Goal: Task Accomplishment & Management: Manage account settings

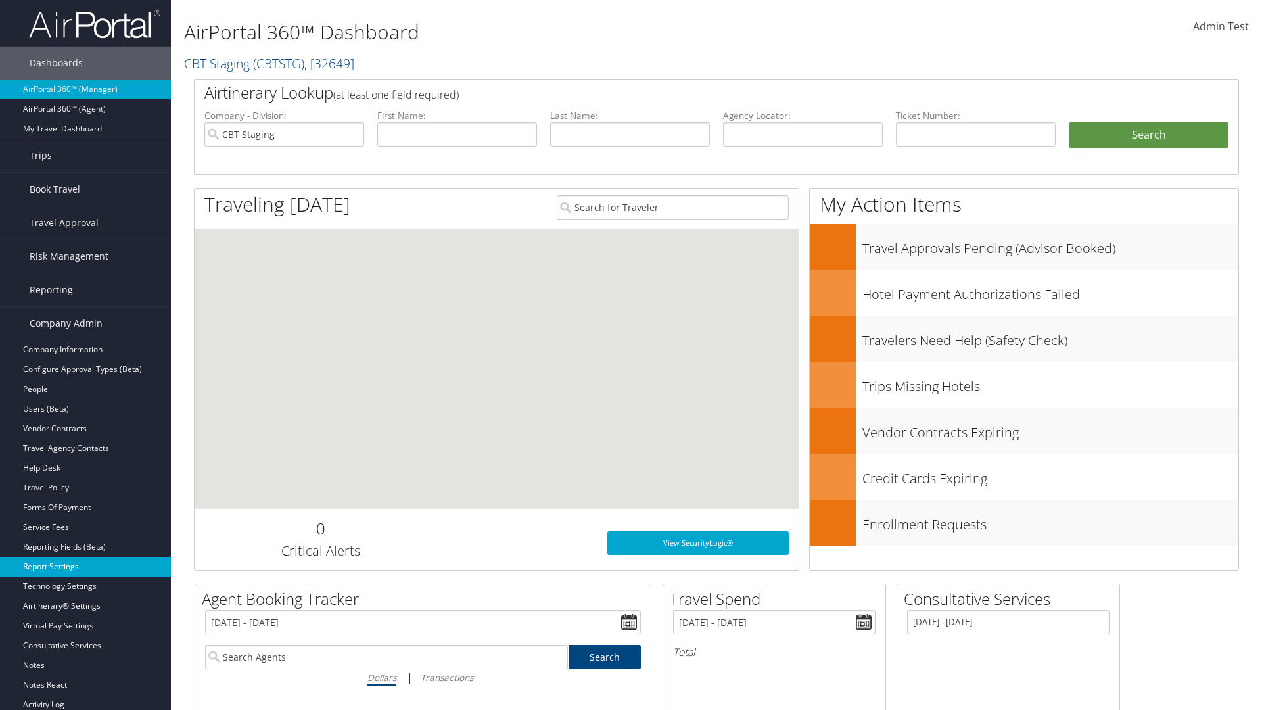
click at [85, 567] on link "Report Settings" at bounding box center [85, 567] width 171 height 20
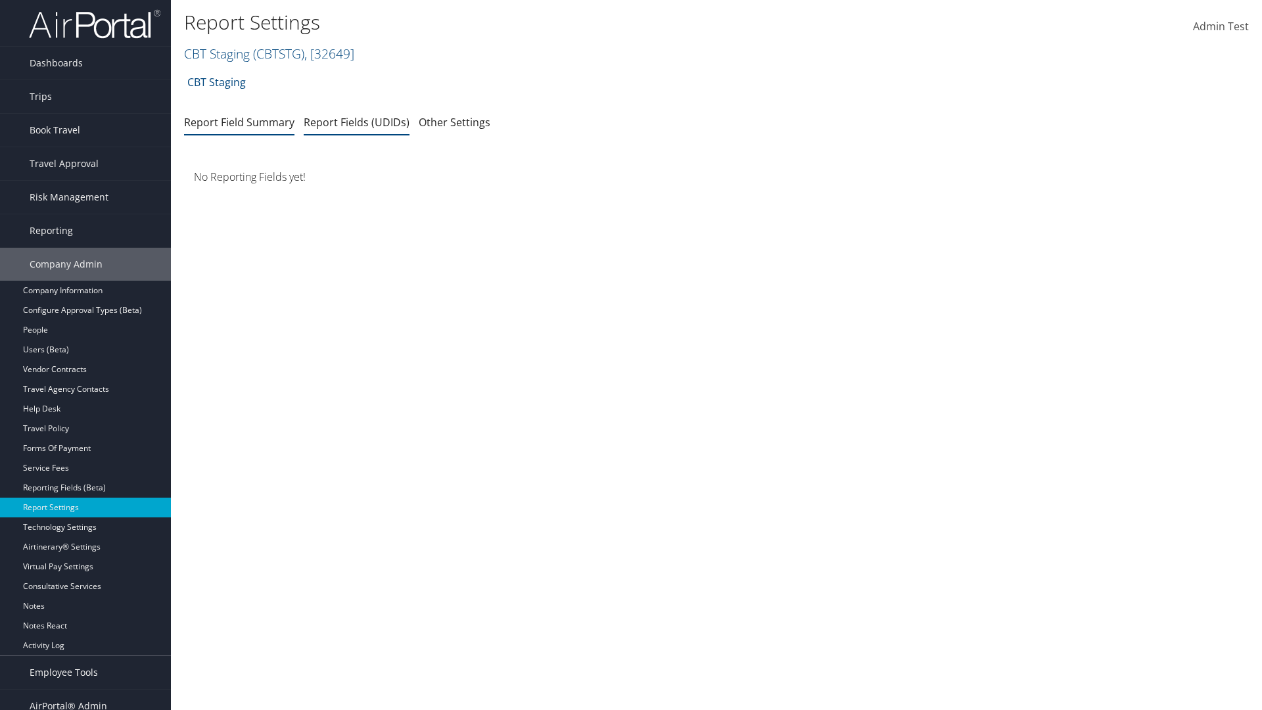
click at [356, 122] on link "Report Fields (UDIDs)" at bounding box center [357, 122] width 106 height 14
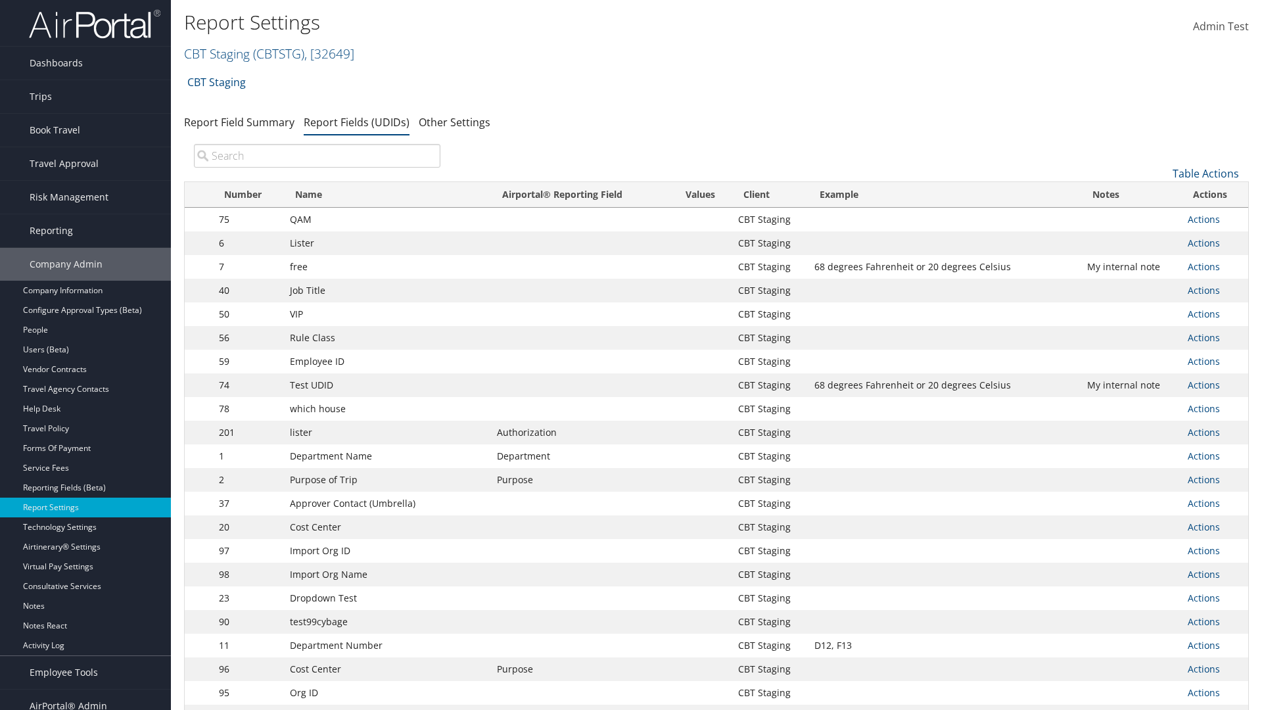
click at [317, 156] on input "search" at bounding box center [317, 156] width 246 height 24
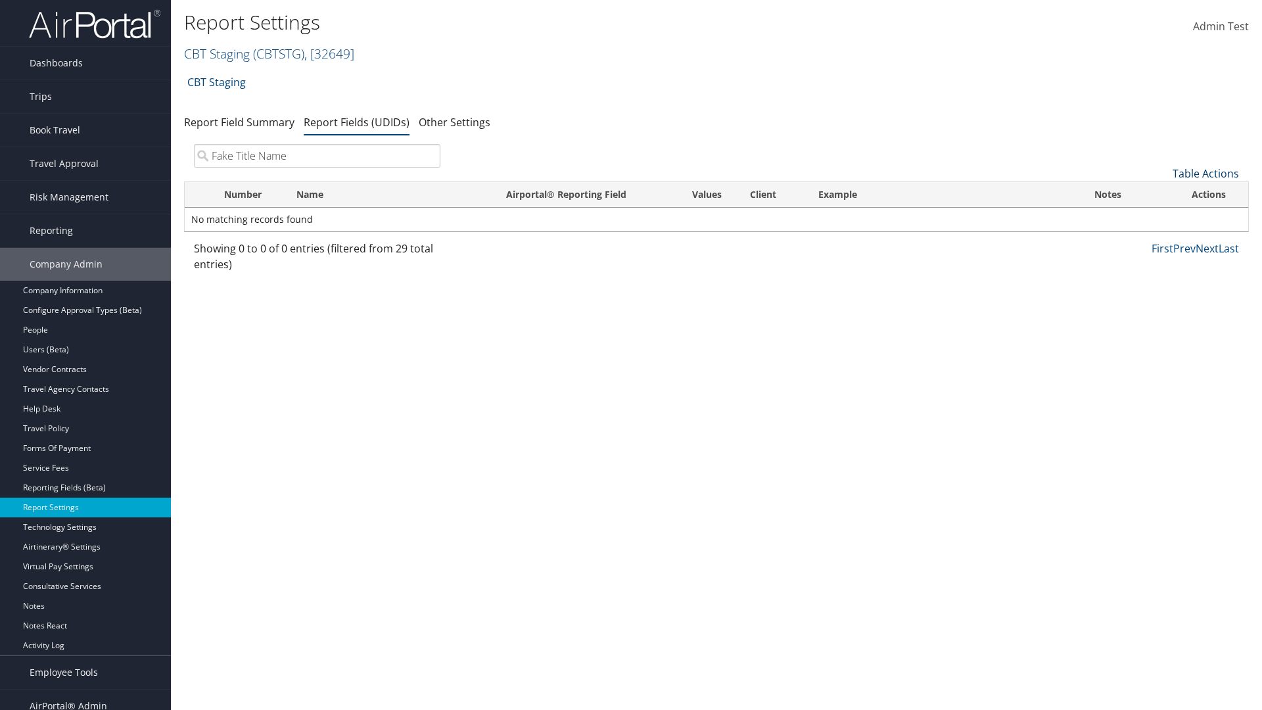
type input "Fake Title Name"
click at [1205, 174] on link "Table Actions" at bounding box center [1206, 173] width 66 height 14
click at [1161, 194] on link "New Record" at bounding box center [1161, 194] width 173 height 22
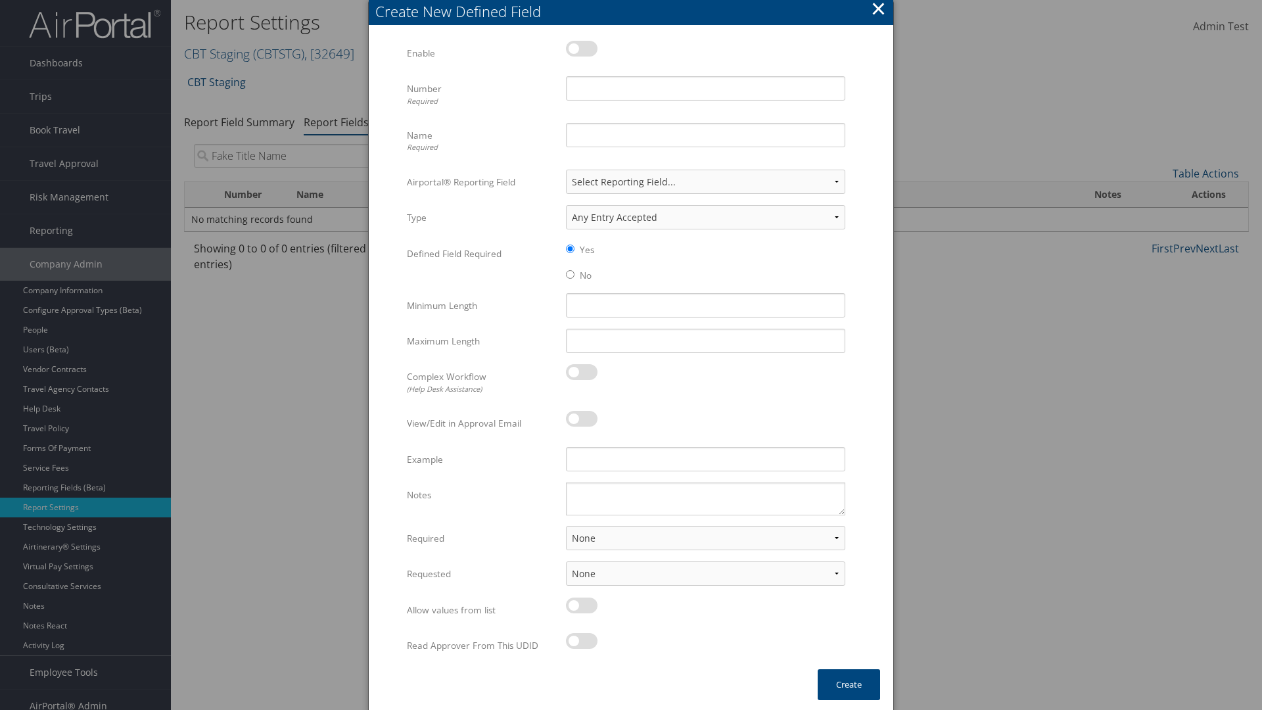
click at [582, 48] on label at bounding box center [582, 49] width 32 height 16
click at [581, 48] on input "checkbox" at bounding box center [576, 51] width 9 height 9
checkbox input "true"
click at [705, 135] on input "Name Required" at bounding box center [705, 135] width 279 height 24
type input "Fake Title Name"
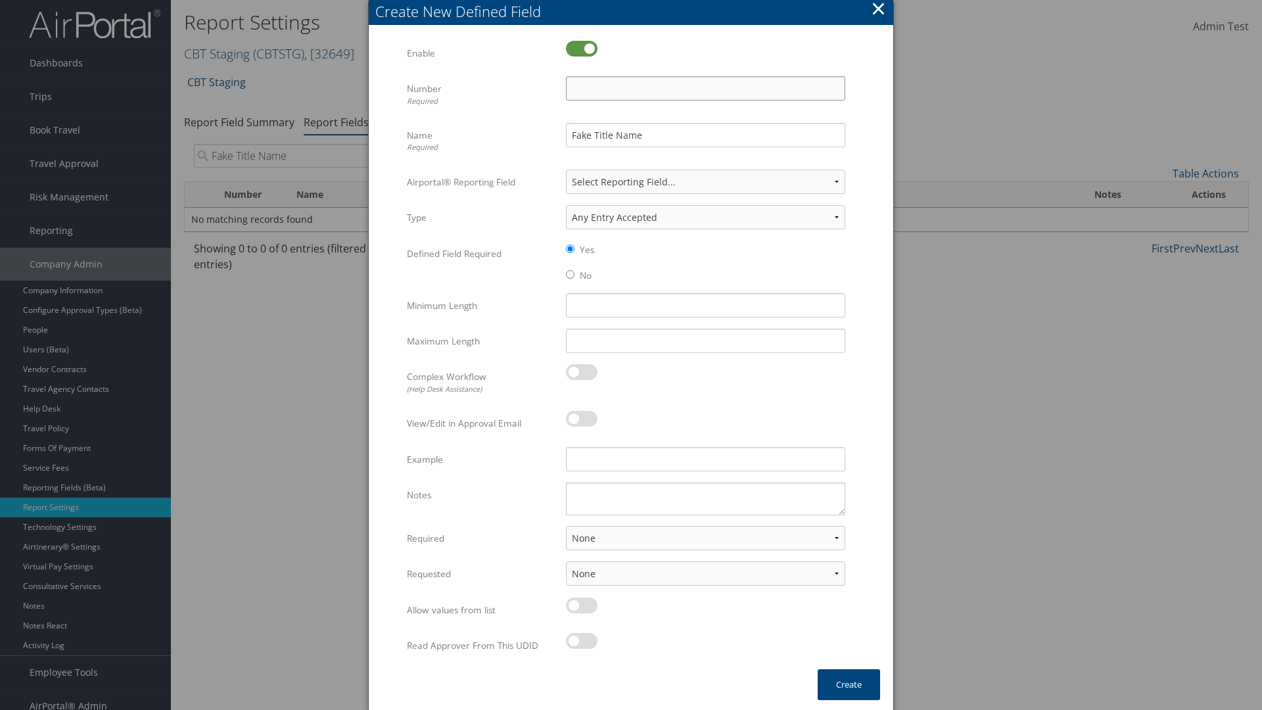
click at [705, 88] on input "Number Required" at bounding box center [705, 88] width 279 height 24
type input "333"
click at [849, 684] on button "Create" at bounding box center [849, 684] width 62 height 31
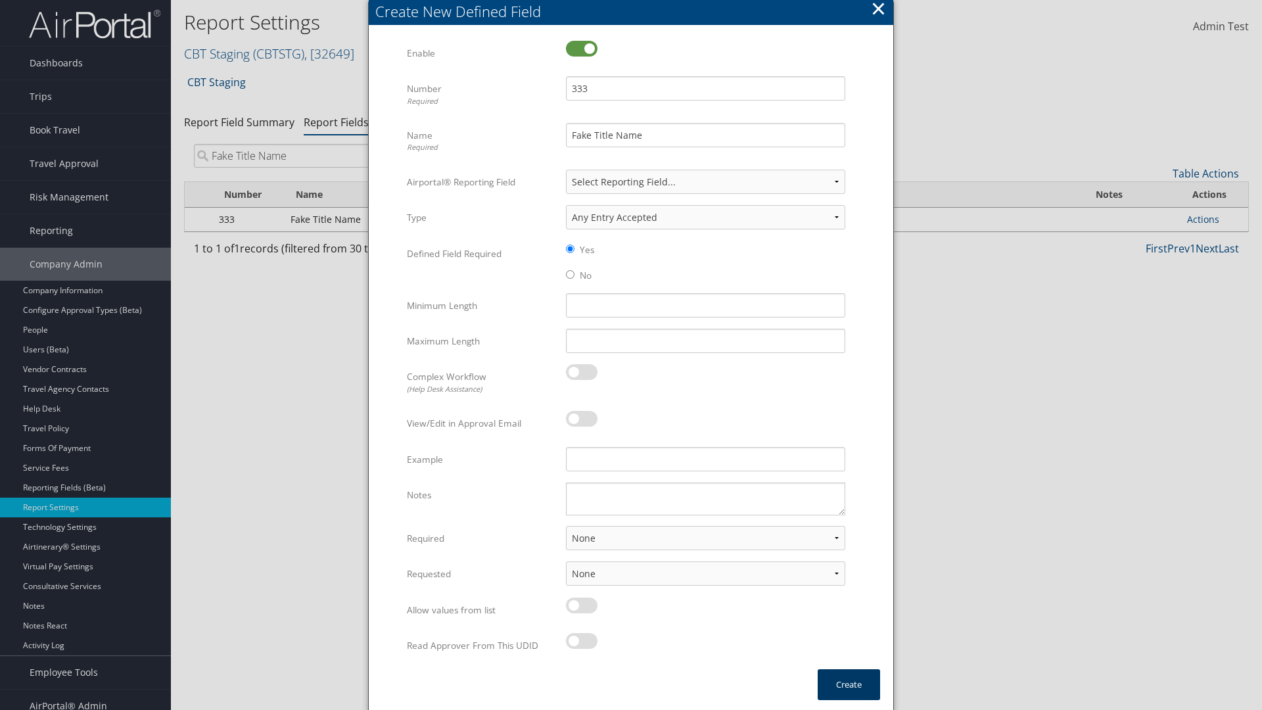
scroll to position [13, 0]
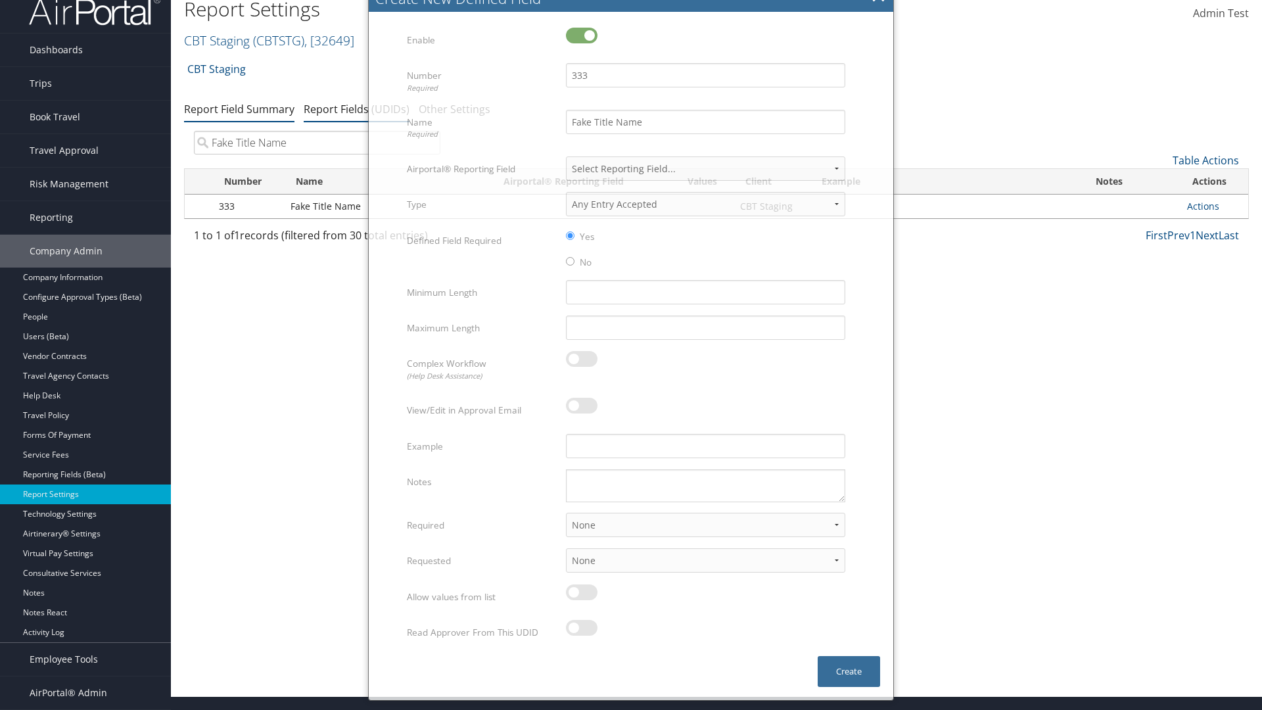
click at [239, 108] on link "Report Field Summary" at bounding box center [239, 109] width 110 height 14
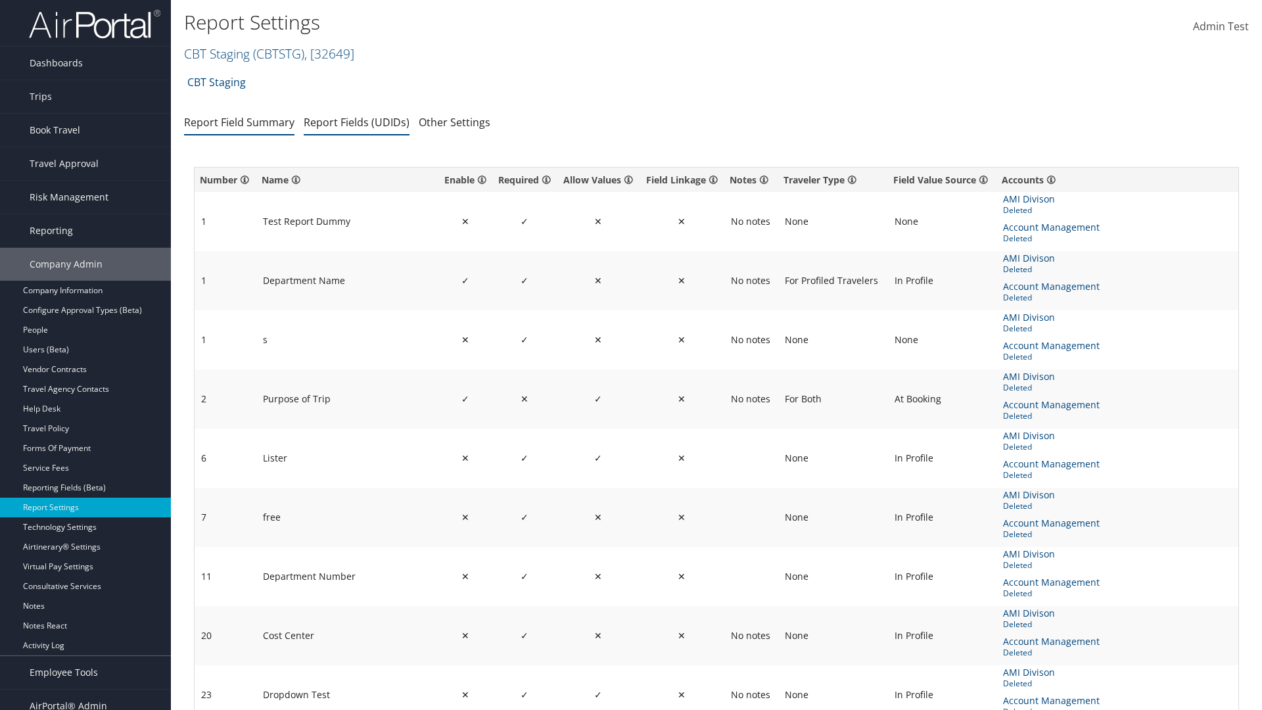
click at [356, 122] on link "Report Fields (UDIDs)" at bounding box center [357, 122] width 106 height 14
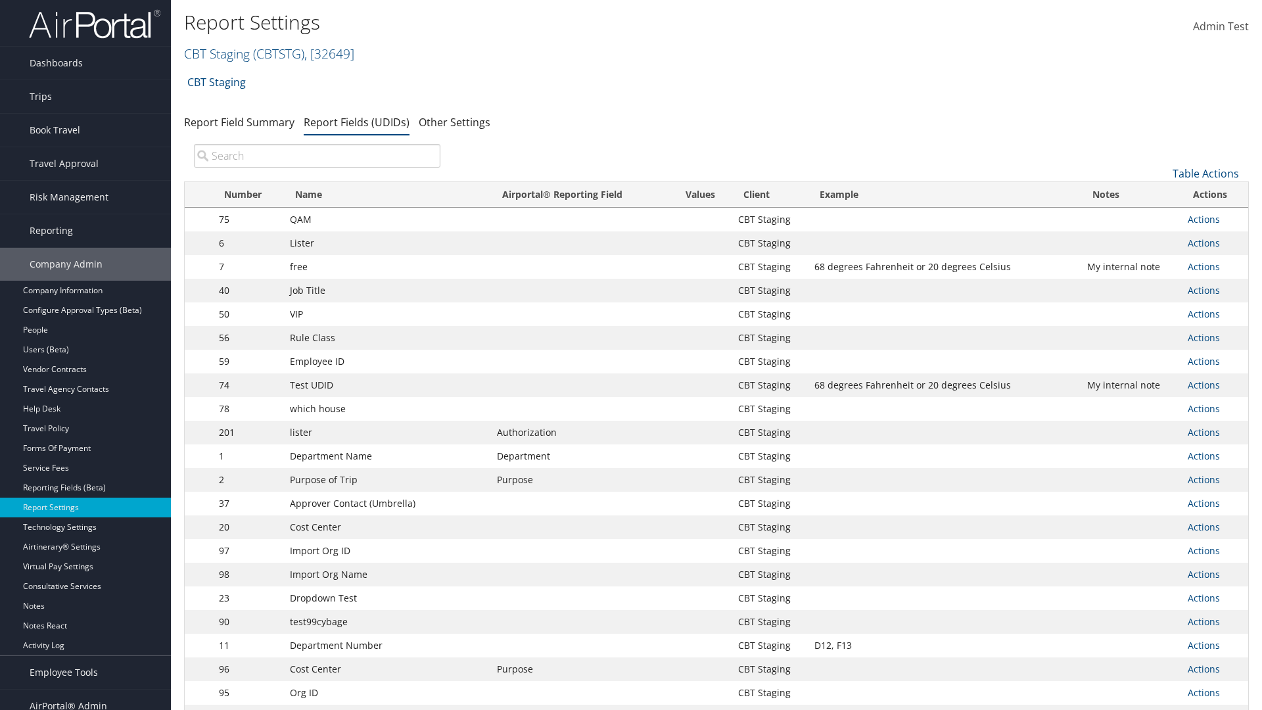
click at [317, 156] on input "search" at bounding box center [317, 156] width 246 height 24
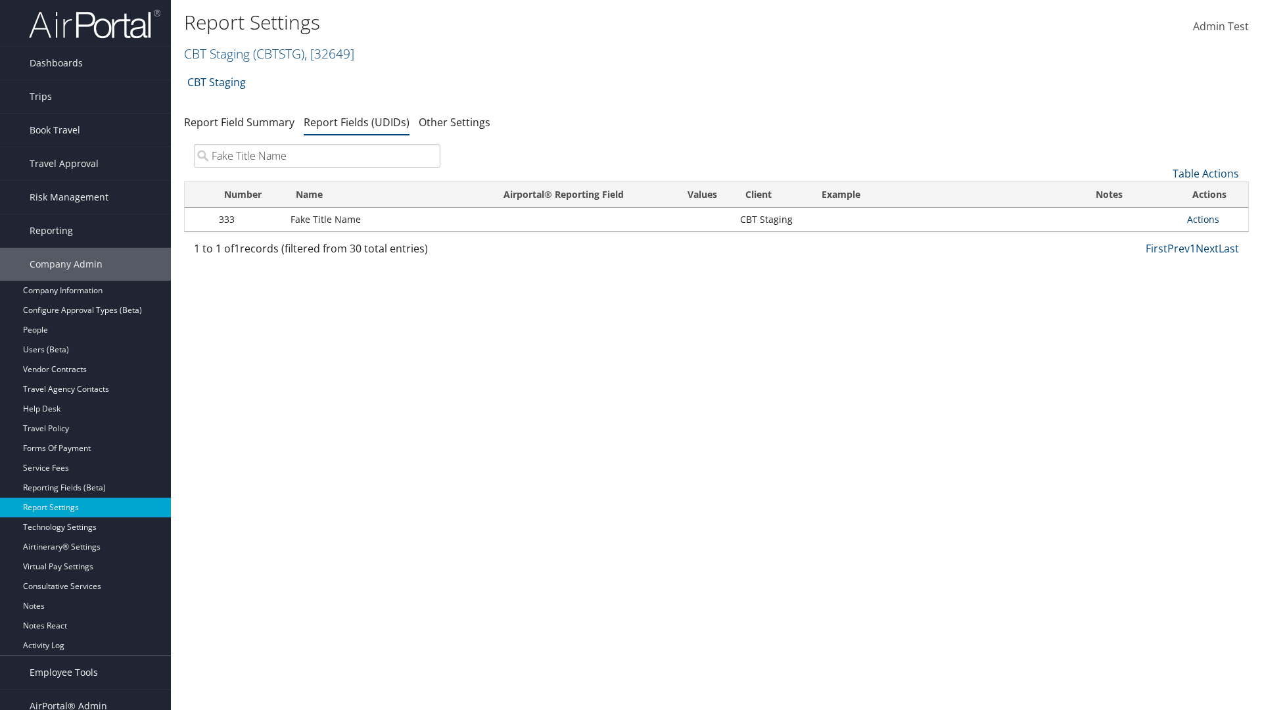
type input "Fake Title Name"
click at [1203, 219] on link "Actions" at bounding box center [1203, 219] width 32 height 12
click at [1151, 306] on link "Delete" at bounding box center [1151, 306] width 130 height 22
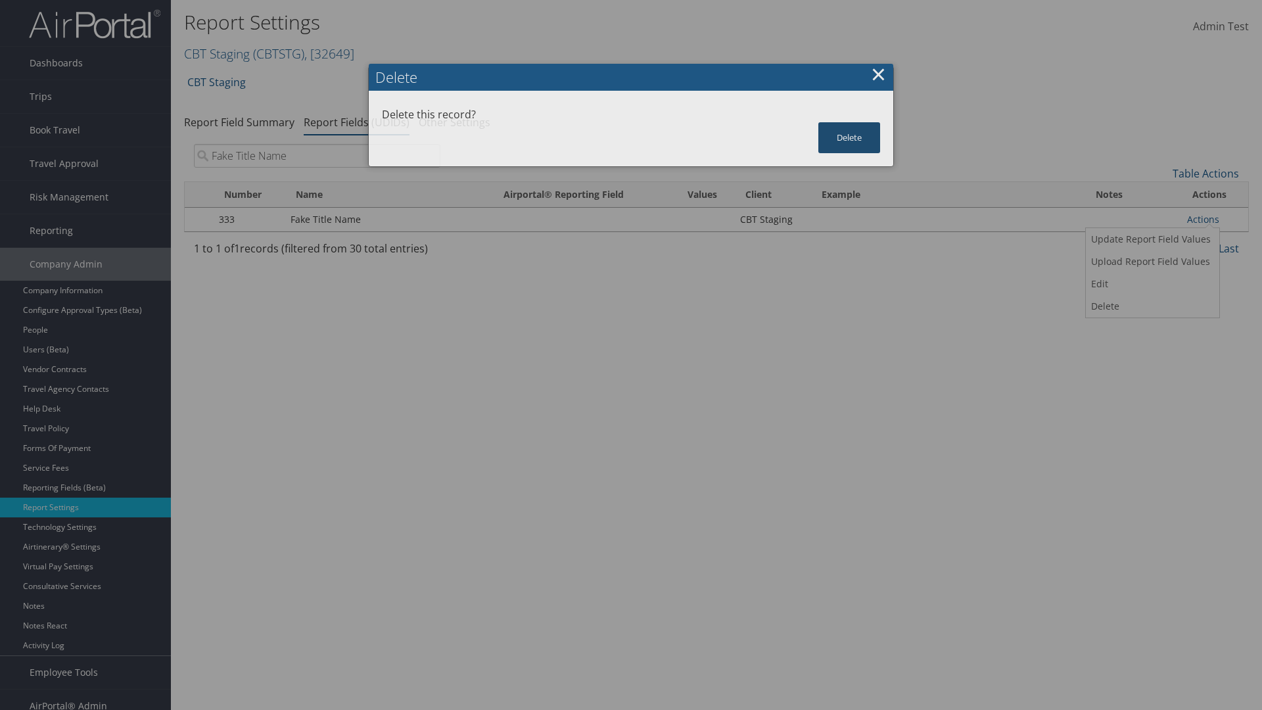
click at [849, 137] on button "Delete" at bounding box center [849, 137] width 62 height 31
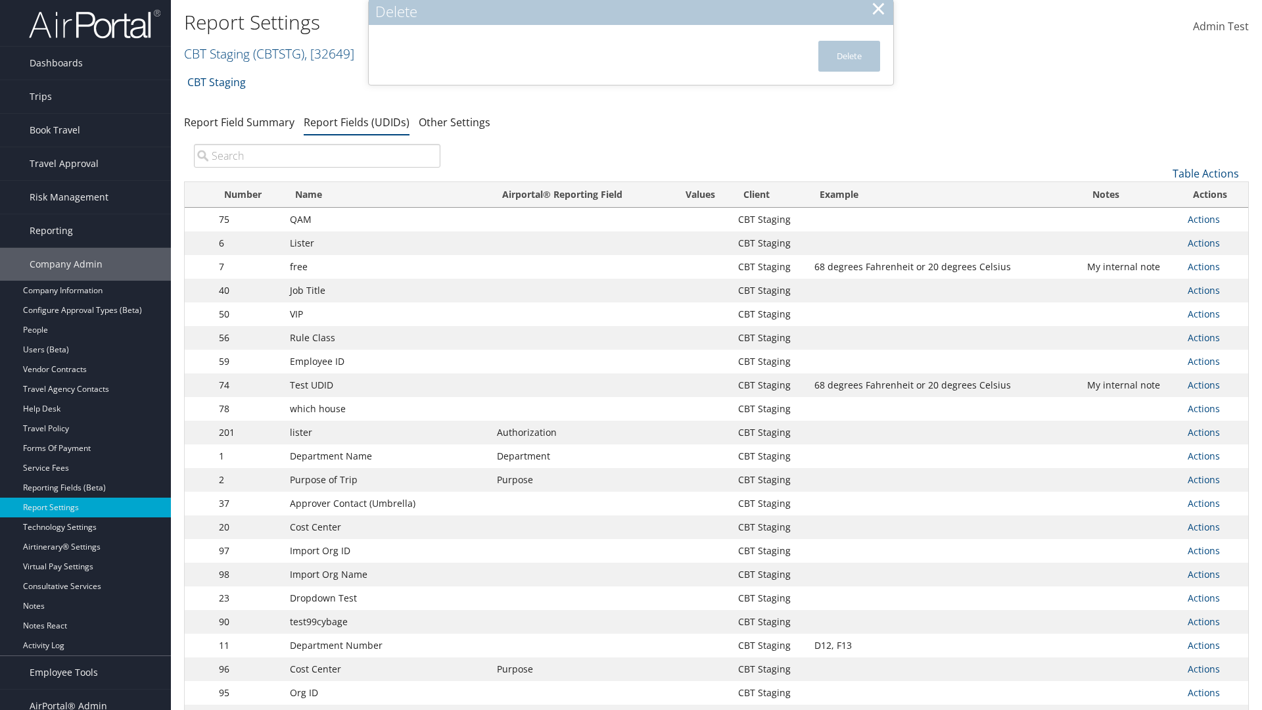
click at [317, 156] on input "search" at bounding box center [317, 156] width 246 height 24
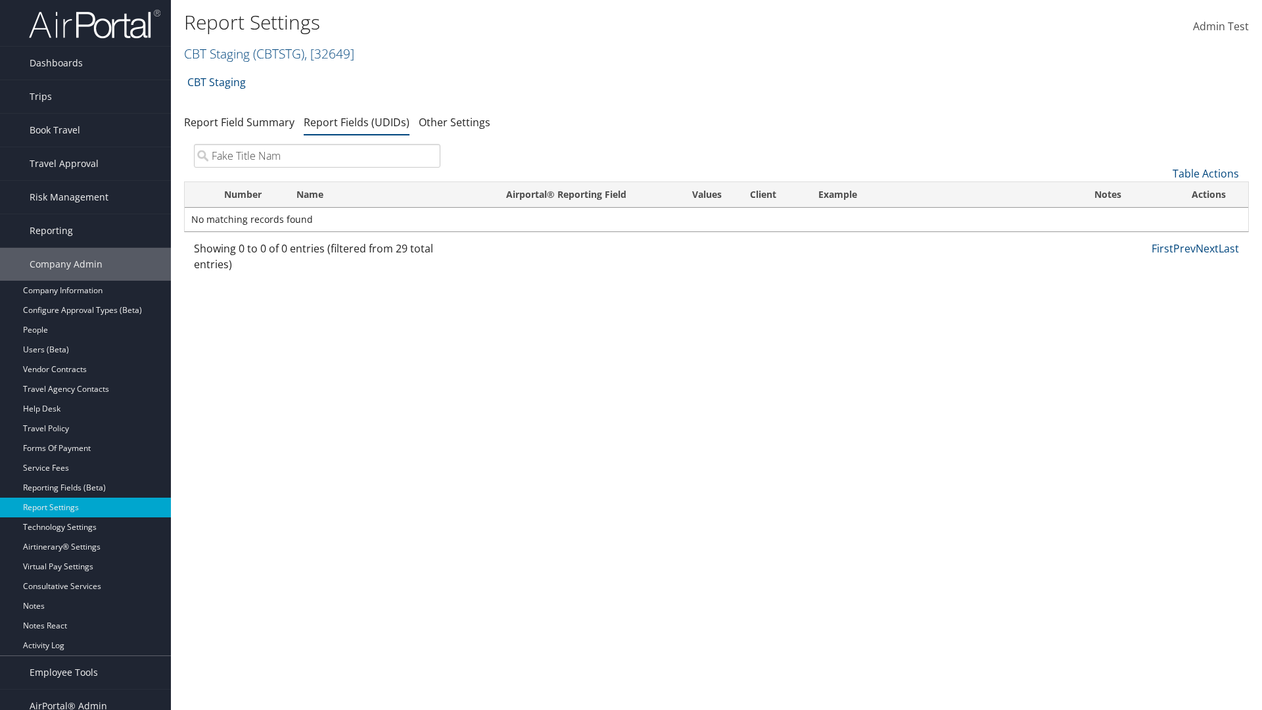
type input "Fake Title Name"
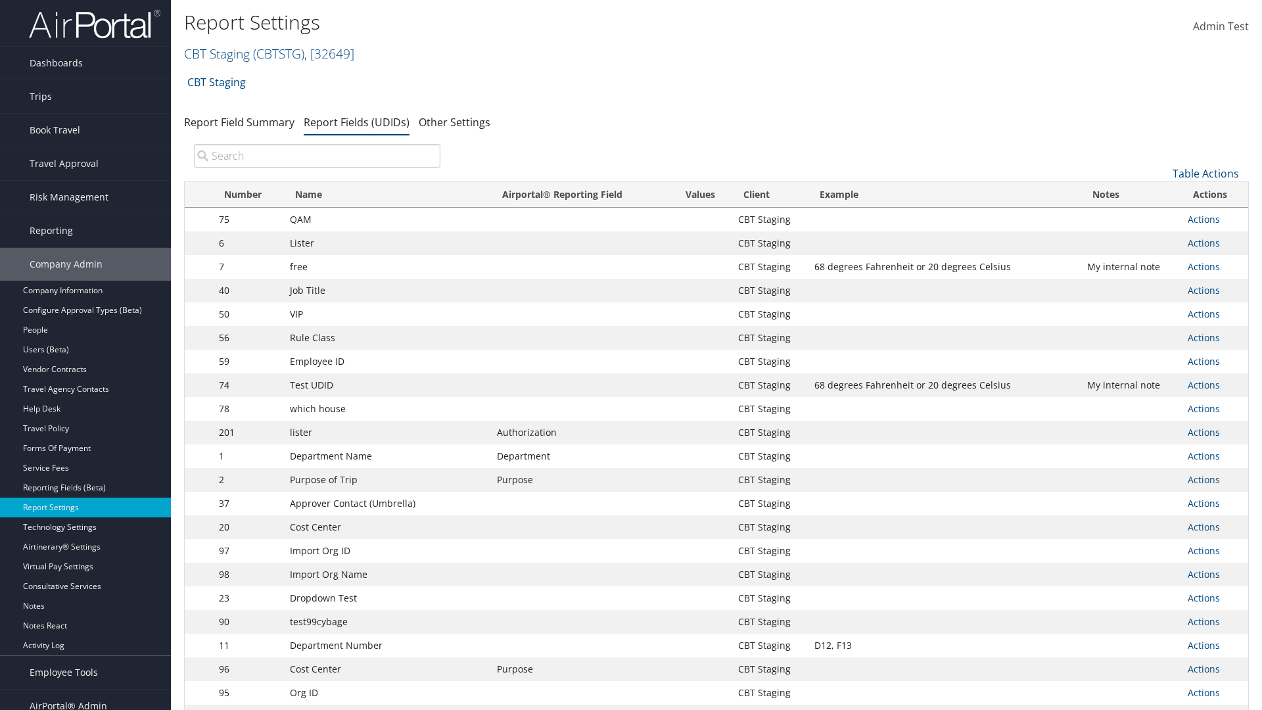
click at [317, 156] on input "search" at bounding box center [317, 156] width 246 height 24
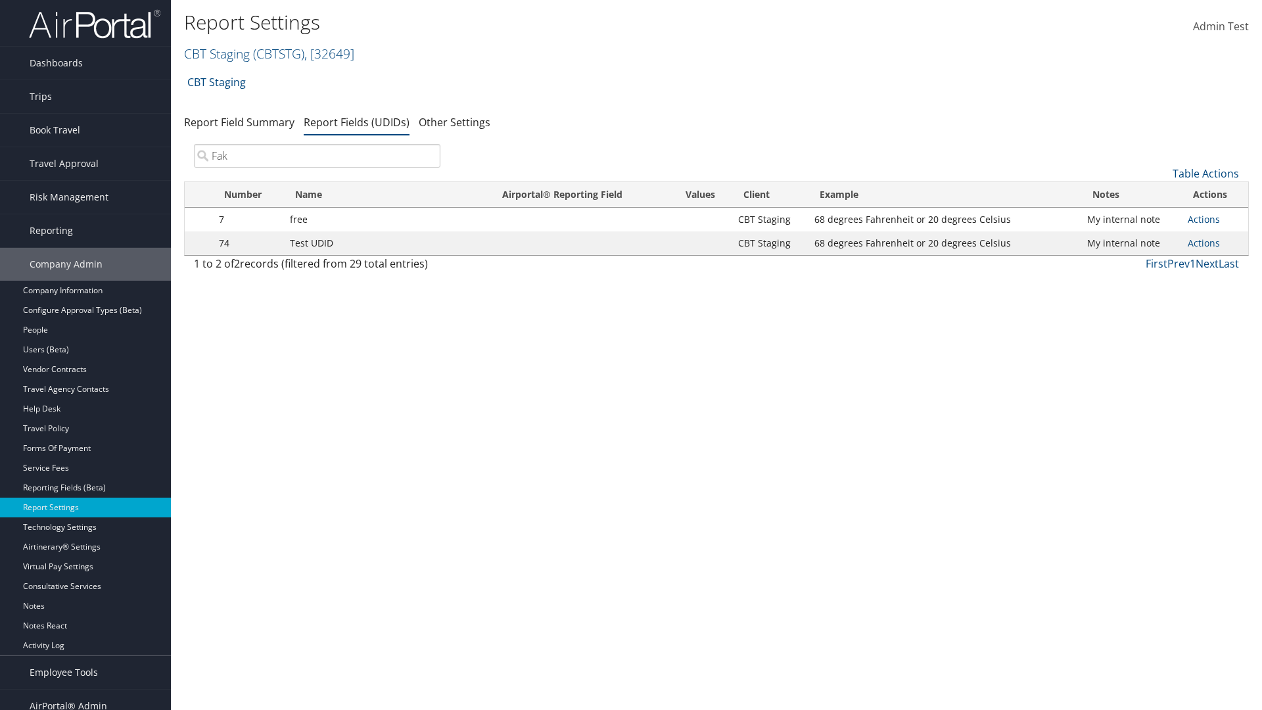
type input "Fake"
